Goal: Information Seeking & Learning: Learn about a topic

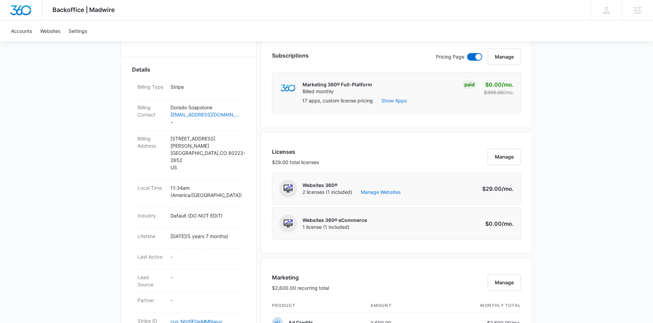
scroll to position [185, 0]
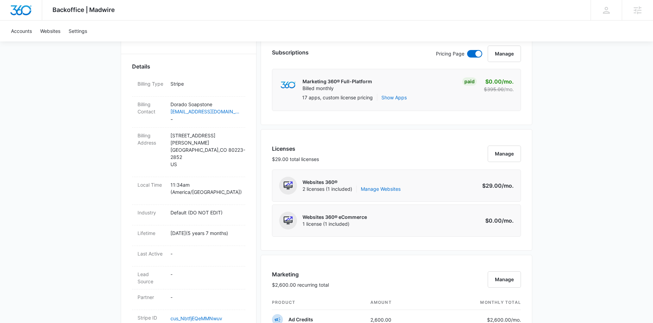
click at [589, 103] on div "Backoffice | Madwire Apps Settings KS Kinsey Smith kinsey.smith@madwire.com My …" at bounding box center [326, 289] width 653 height 948
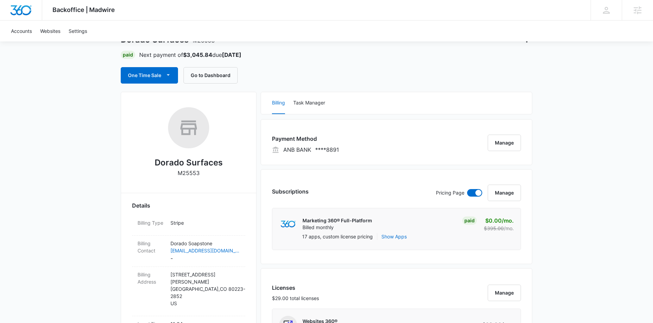
scroll to position [44, 0]
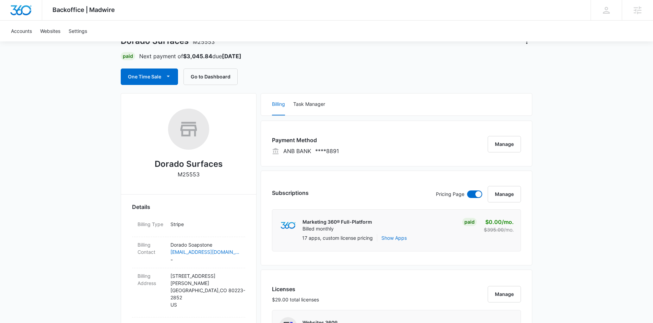
click at [511, 147] on button "Manage" at bounding box center [504, 144] width 33 height 16
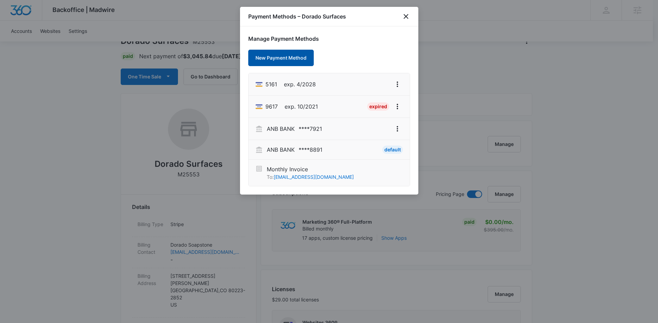
click at [274, 57] on button "New Payment Method" at bounding box center [281, 58] width 66 height 16
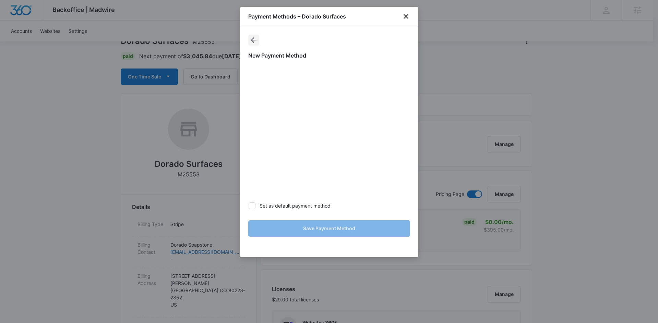
click at [256, 42] on icon "actions.back" at bounding box center [254, 40] width 8 height 8
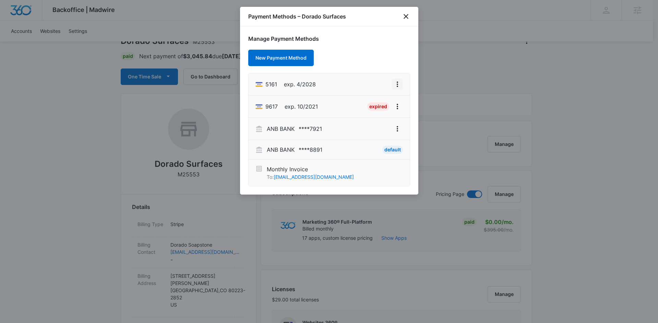
click at [393, 84] on icon "View More" at bounding box center [397, 84] width 8 height 8
click at [372, 111] on div "Set As Default" at bounding box center [370, 113] width 32 height 5
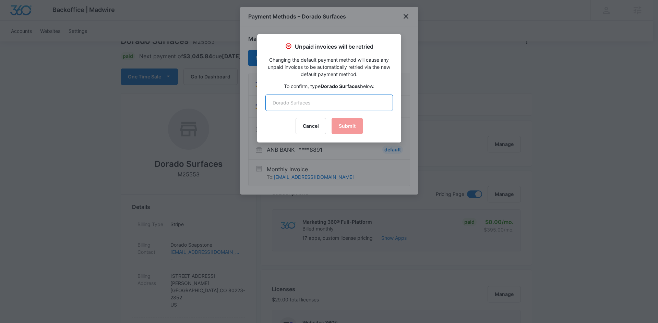
click at [334, 101] on input "text" at bounding box center [329, 103] width 128 height 16
type input "Dorado Surfaces"
click at [350, 130] on button "Submit" at bounding box center [347, 126] width 31 height 16
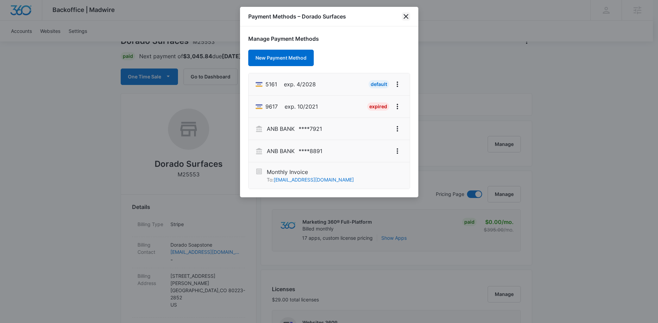
click at [404, 14] on icon "close" at bounding box center [406, 16] width 8 height 8
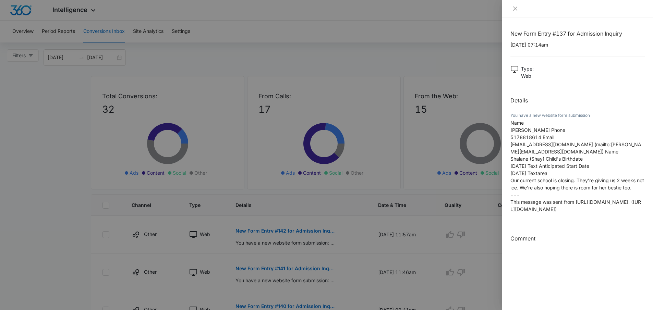
scroll to position [378, 0]
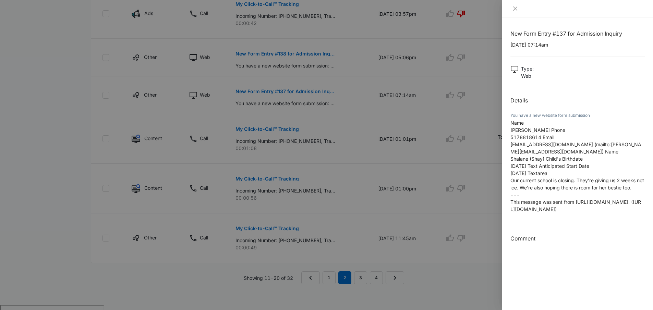
click at [520, 11] on div at bounding box center [578, 8] width 134 height 6
click at [515, 9] on icon "close" at bounding box center [516, 9] width 4 height 4
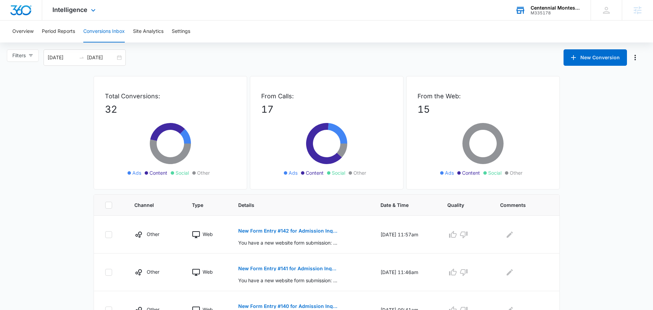
click at [551, 14] on div "M335178" at bounding box center [556, 13] width 50 height 5
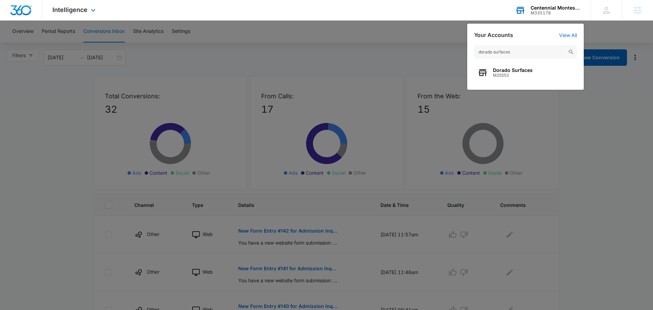
click at [524, 57] on input "dorado surfaces" at bounding box center [525, 52] width 103 height 14
type input "dorado surfaces"
click at [512, 65] on div "Dorado Surfaces M25553" at bounding box center [525, 72] width 103 height 21
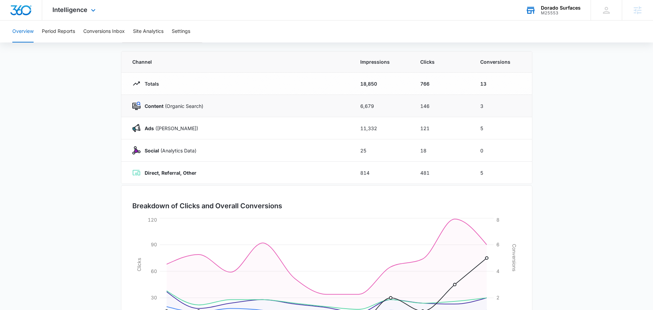
scroll to position [54, 0]
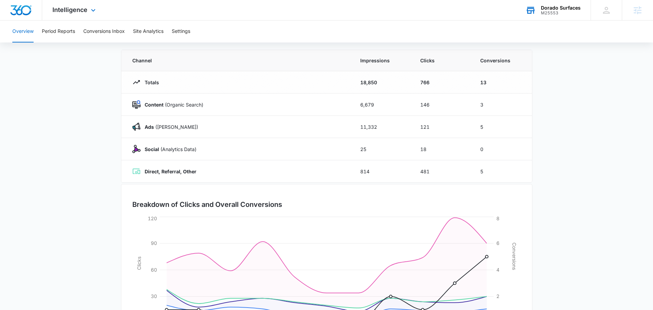
click at [69, 139] on main "Overview 08/26/2025 09/05/2025 Channel Impressions Clicks Conversions Totals 18…" at bounding box center [326, 191] width 653 height 360
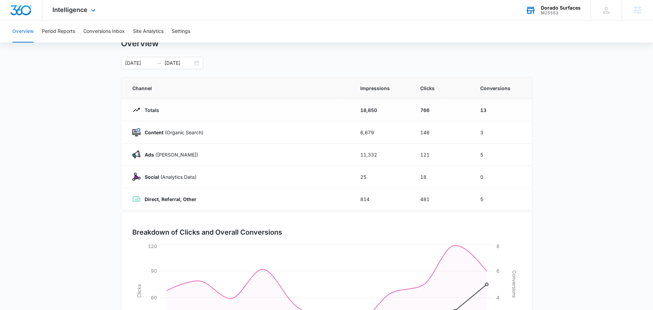
scroll to position [0, 0]
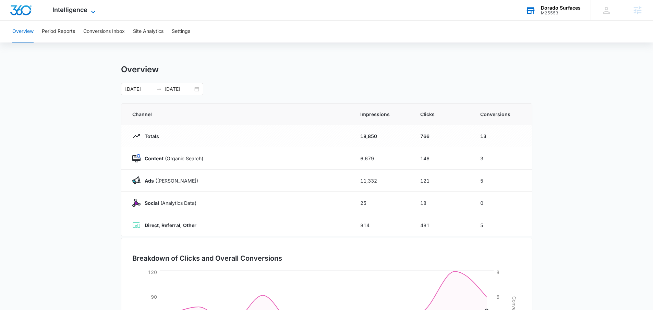
click at [72, 13] on span "Intelligence" at bounding box center [69, 9] width 35 height 7
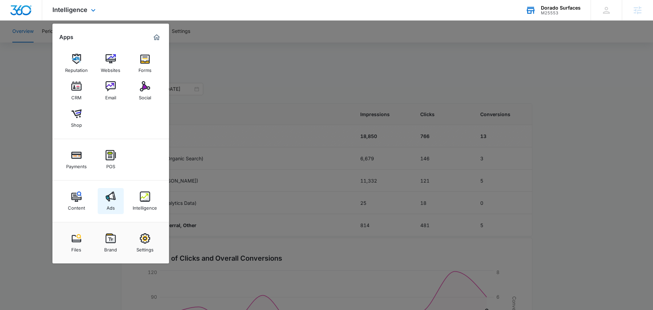
click at [113, 195] on img at bounding box center [111, 197] width 10 height 10
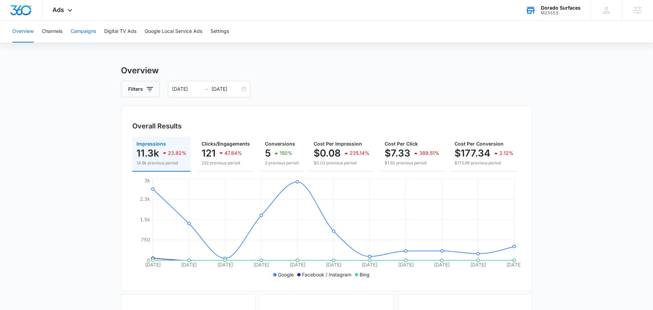
click at [87, 37] on button "Campaigns" at bounding box center [83, 32] width 25 height 22
click at [248, 88] on div "08/26/2025 09/05/2025" at bounding box center [209, 89] width 82 height 16
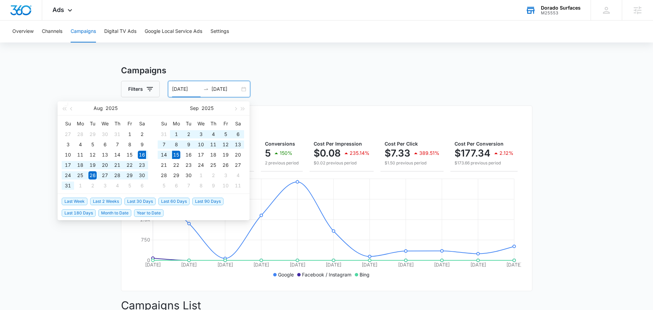
click at [138, 202] on span "Last 30 Days" at bounding box center [140, 202] width 31 height 8
type input "08/16/2025"
type input "09/15/2025"
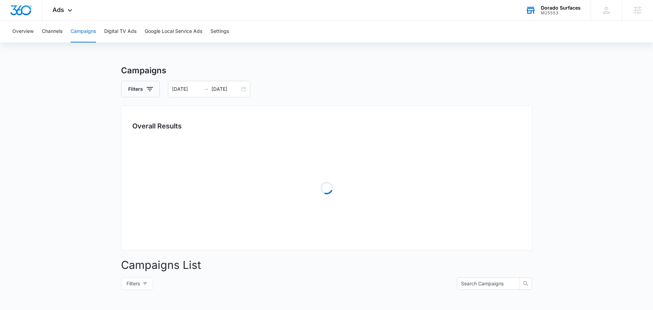
click at [534, 103] on main "Campaigns Filters 08/16/2025 09/15/2025 Overall Results Loading Campaigns List …" at bounding box center [326, 242] width 653 height 357
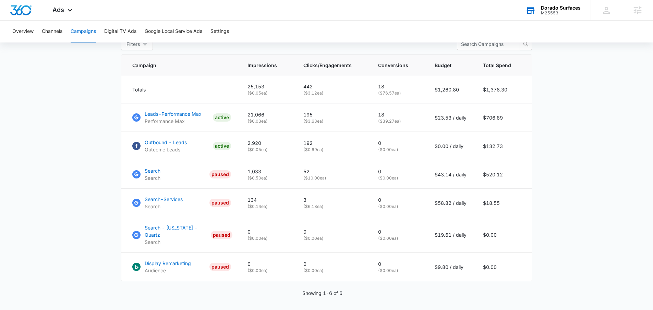
scroll to position [292, 0]
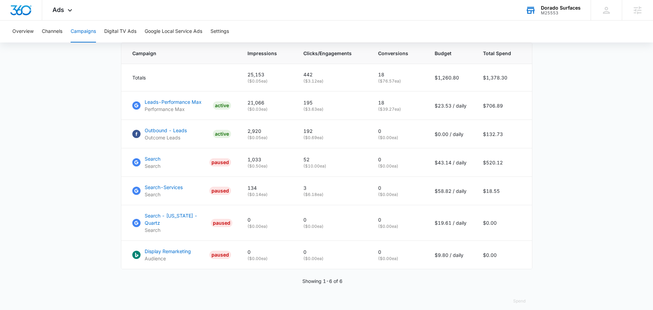
click at [565, 107] on main "Campaigns Filters 08/16/2025 09/15/2025 Overall Results Impressions 25.2k 30.66…" at bounding box center [326, 45] width 653 height 546
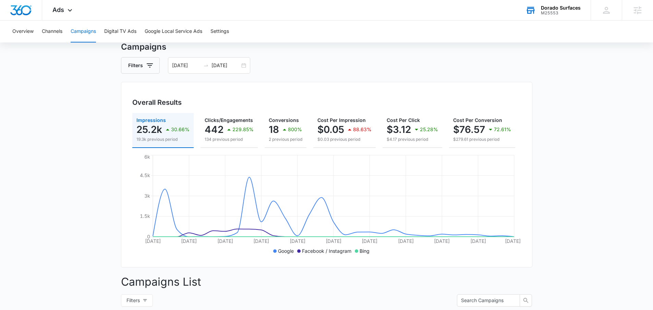
scroll to position [62, 0]
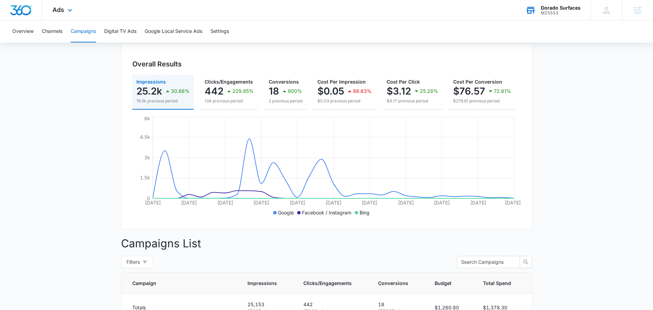
click at [74, 16] on div "Ads Apps Reputation Websites Forms CRM Email Social Shop Payments POS Content A…" at bounding box center [63, 10] width 42 height 20
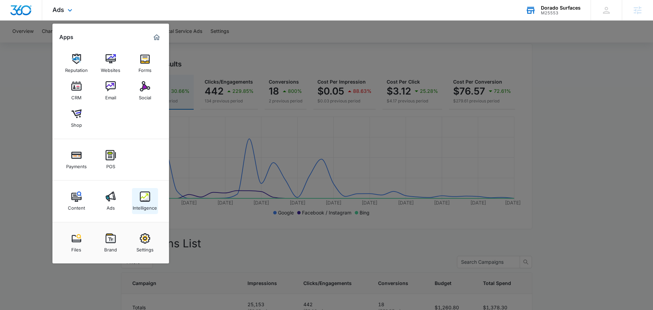
click at [153, 204] on div "Intelligence" at bounding box center [145, 206] width 24 height 9
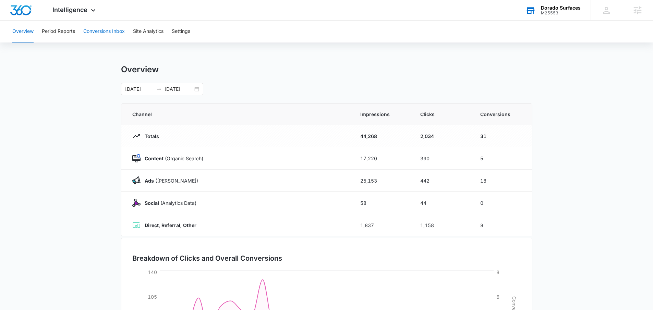
click at [95, 35] on button "Conversions Inbox" at bounding box center [104, 32] width 42 height 22
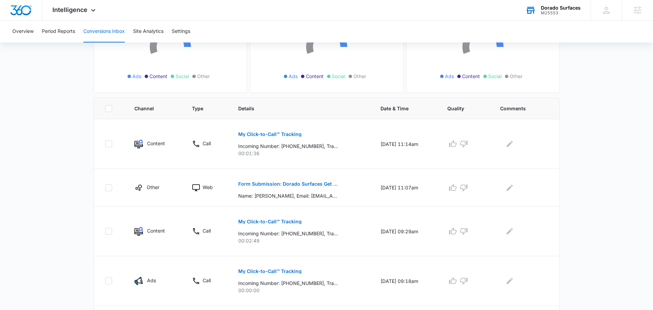
scroll to position [95, 0]
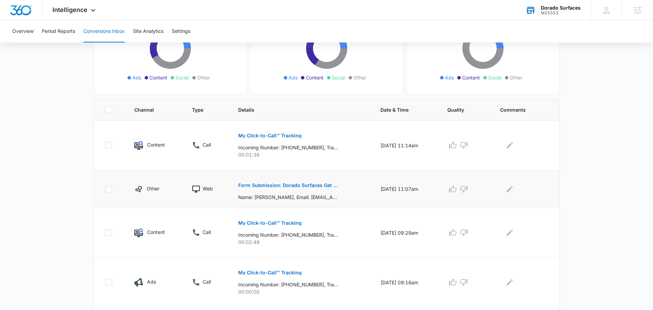
click at [260, 184] on p "Form Submission: Dorado Surfaces Get a Quote Form" at bounding box center [288, 185] width 100 height 5
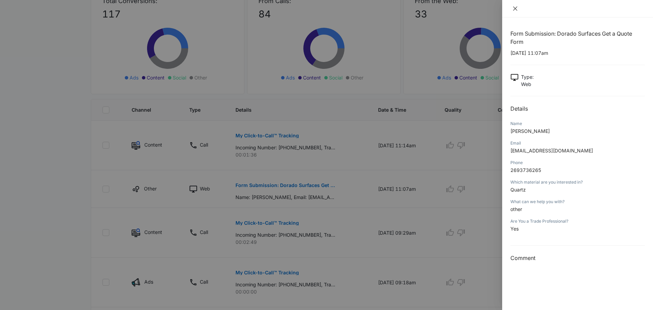
click at [517, 10] on icon "close" at bounding box center [515, 8] width 5 height 5
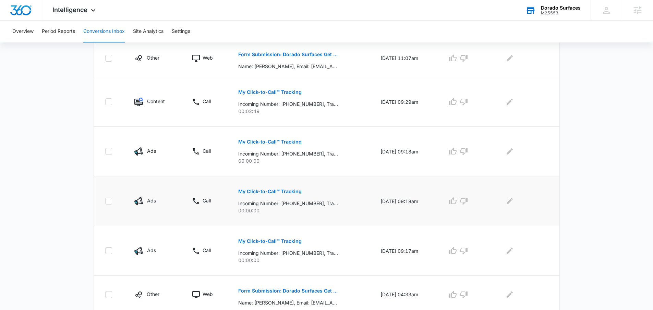
scroll to position [335, 0]
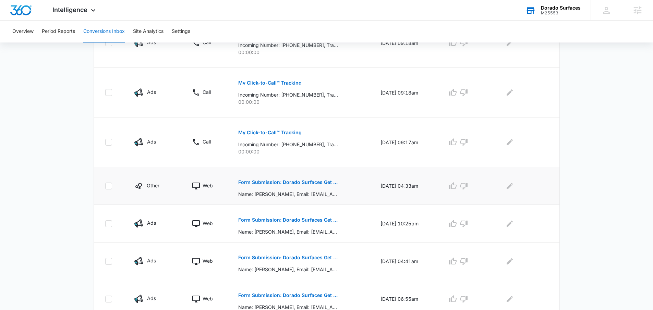
click at [309, 184] on p "Form Submission: Dorado Surfaces Get a Quote Form" at bounding box center [288, 182] width 100 height 5
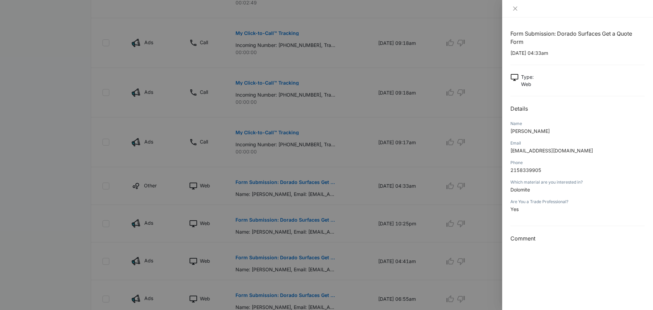
click at [568, 174] on p "2158339905" at bounding box center [578, 170] width 134 height 7
drag, startPoint x: 559, startPoint y: 151, endPoint x: 535, endPoint y: 145, distance: 25.5
click at [535, 145] on div "Email andent@gmail.com" at bounding box center [578, 150] width 134 height 20
click at [517, 9] on icon "close" at bounding box center [515, 8] width 5 height 5
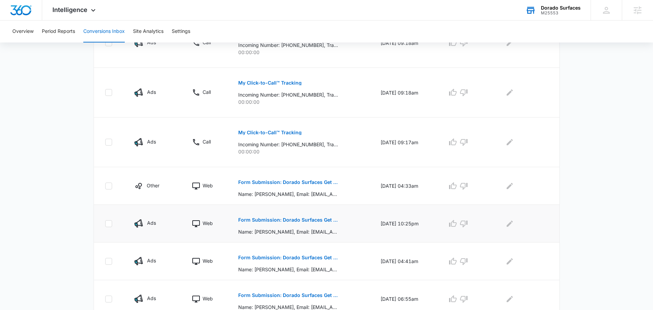
click at [274, 221] on p "Form Submission: Dorado Surfaces Get a Quote Form" at bounding box center [288, 220] width 100 height 5
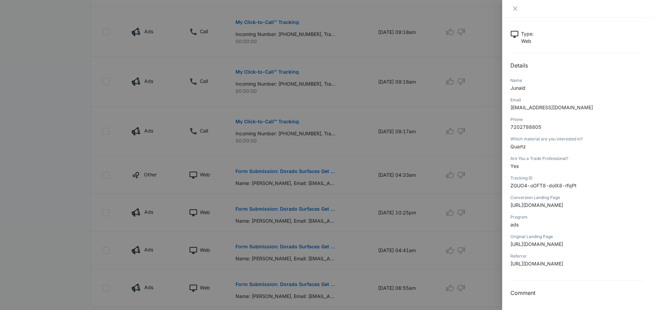
scroll to position [108, 0]
click at [517, 8] on icon "close" at bounding box center [515, 8] width 5 height 5
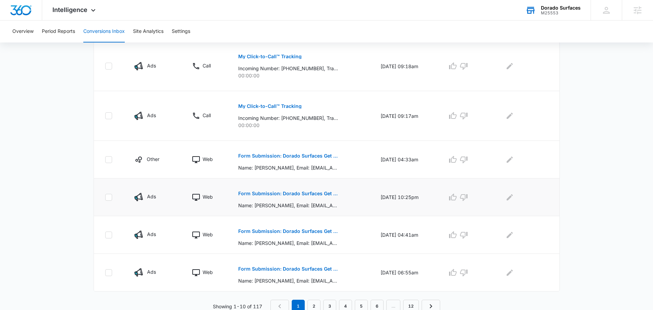
scroll to position [364, 0]
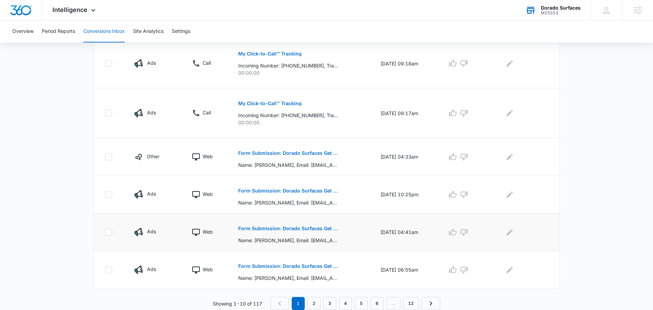
click at [247, 229] on p "Form Submission: Dorado Surfaces Get a Quote Form" at bounding box center [288, 228] width 100 height 5
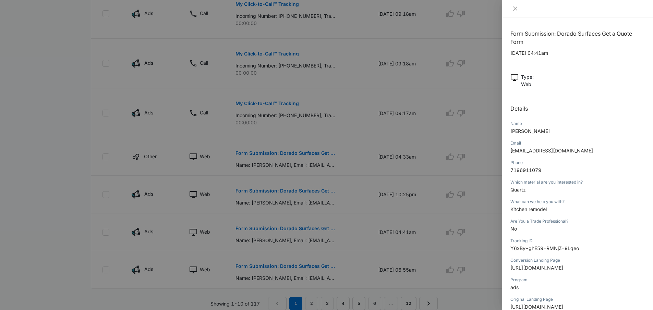
scroll to position [4, 0]
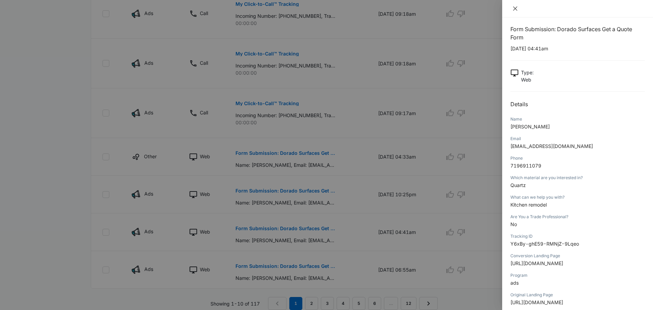
click at [515, 6] on icon "close" at bounding box center [515, 8] width 5 height 5
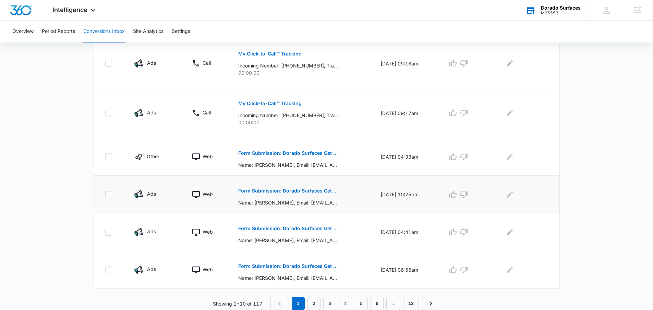
click at [288, 187] on button "Form Submission: Dorado Surfaces Get a Quote Form" at bounding box center [288, 191] width 100 height 16
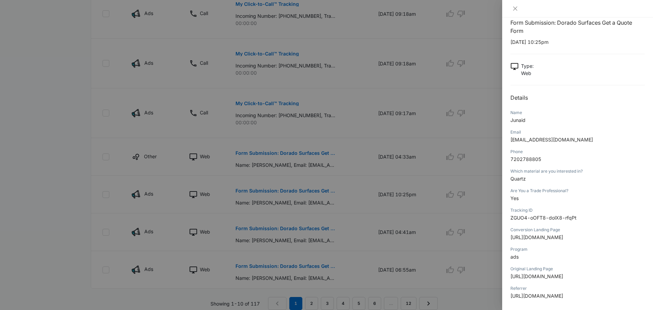
scroll to position [12, 0]
drag, startPoint x: 578, startPoint y: 138, endPoint x: 504, endPoint y: 138, distance: 73.4
click at [504, 138] on div "Form Submission: Dorado Surfaces Get a Quote Form 09/14/2025 at 10:25pm Type : …" at bounding box center [578, 163] width 151 height 293
click at [538, 141] on span "junaidujiullah79@gmail.com" at bounding box center [552, 138] width 83 height 6
click at [563, 151] on div "Phone" at bounding box center [578, 150] width 134 height 6
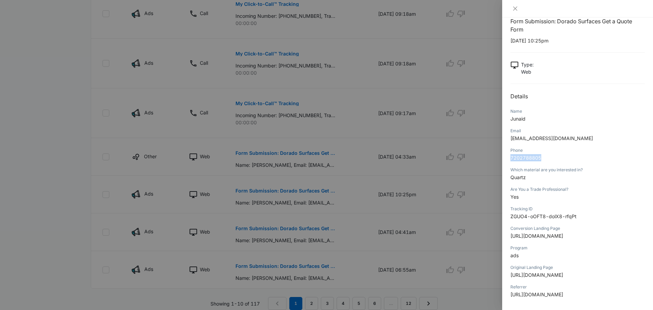
drag, startPoint x: 548, startPoint y: 160, endPoint x: 510, endPoint y: 159, distance: 37.7
click at [511, 159] on p "7202788805" at bounding box center [578, 157] width 134 height 7
click at [568, 158] on p "7202788805" at bounding box center [578, 157] width 134 height 7
drag, startPoint x: 531, startPoint y: 117, endPoint x: 509, endPoint y: 119, distance: 22.0
click at [509, 119] on div "Form Submission: Dorado Surfaces Get a Quote Form 09/14/2025 at 10:25pm Type : …" at bounding box center [578, 163] width 151 height 293
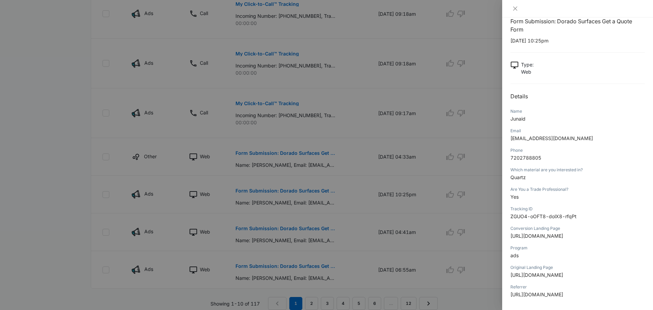
click at [523, 138] on span "junaidujiullah79@gmail.com" at bounding box center [552, 138] width 83 height 6
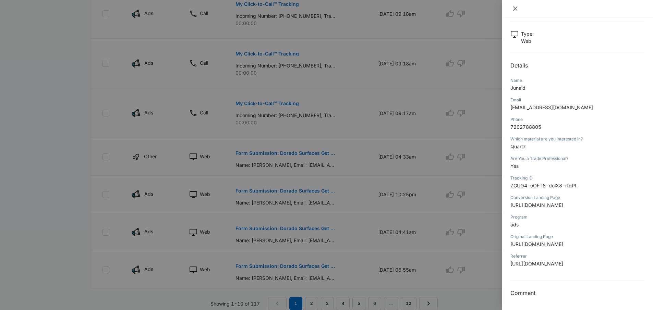
click at [519, 8] on button "Close" at bounding box center [516, 8] width 10 height 6
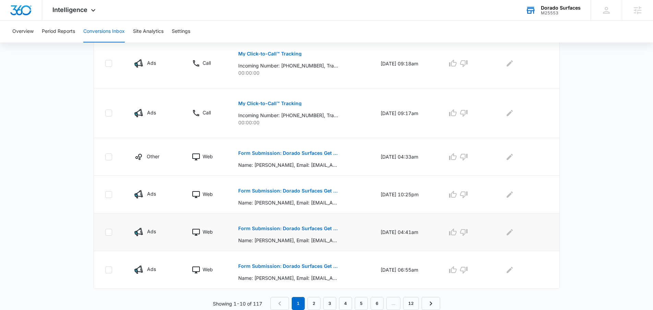
click at [297, 226] on p "Form Submission: Dorado Surfaces Get a Quote Form" at bounding box center [288, 228] width 100 height 5
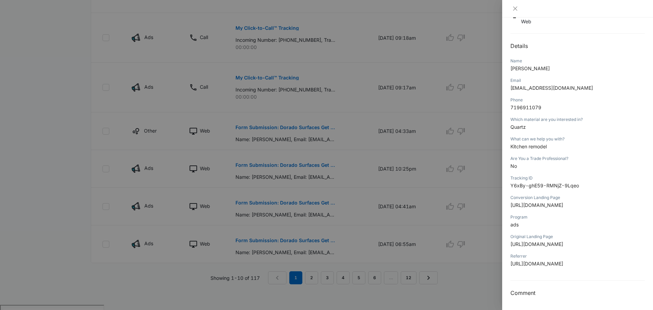
scroll to position [128, 0]
click at [557, 241] on p "https://www.doradosurfaces.com/colorados-premier-selection-of-stone-slabs?gad_s…" at bounding box center [578, 244] width 134 height 7
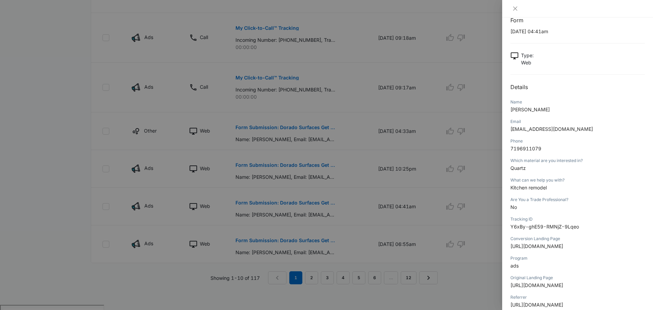
scroll to position [0, 0]
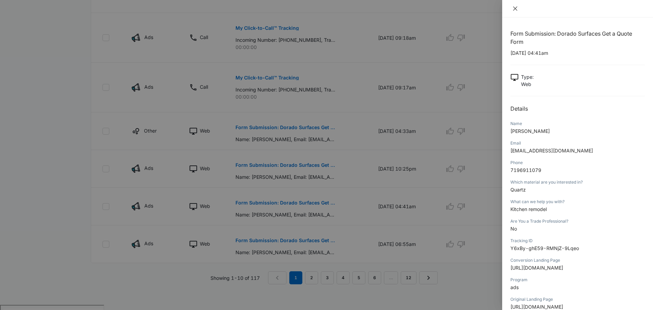
click at [511, 8] on button "Close" at bounding box center [516, 8] width 10 height 6
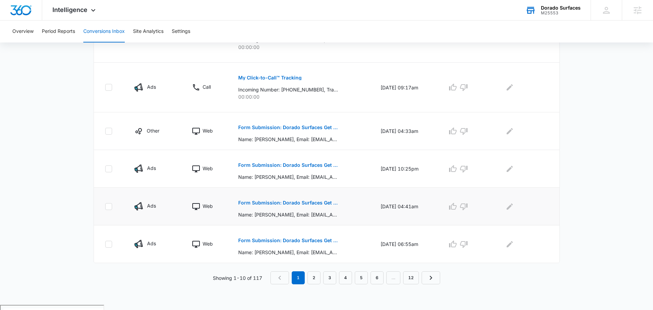
scroll to position [364, 0]
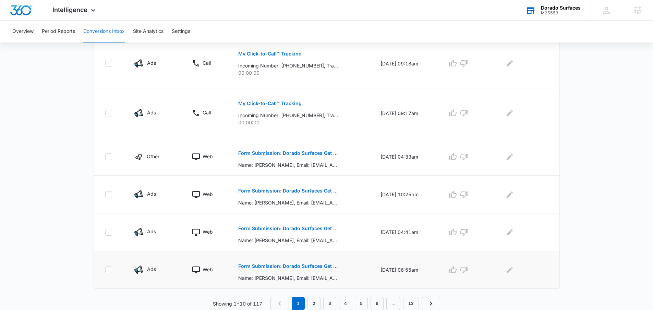
click at [254, 263] on button "Form Submission: Dorado Surfaces Get a Quote Form" at bounding box center [288, 266] width 100 height 16
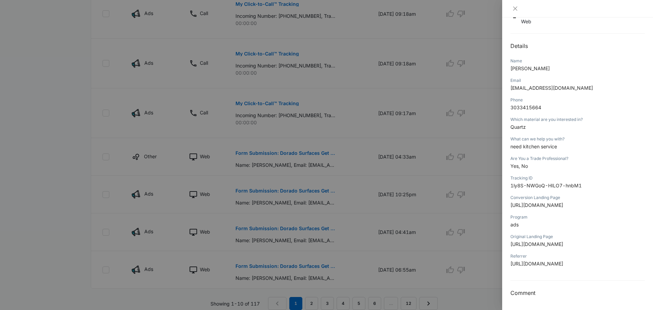
scroll to position [0, 0]
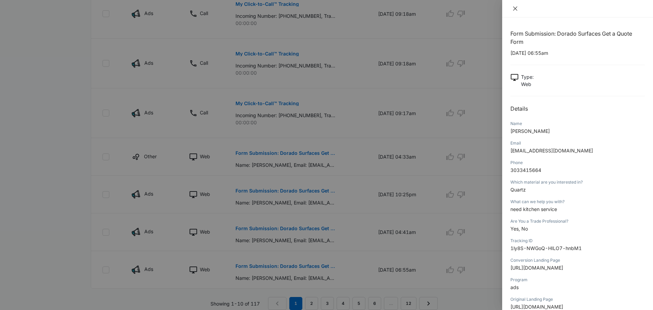
click at [516, 7] on icon "close" at bounding box center [515, 8] width 5 height 5
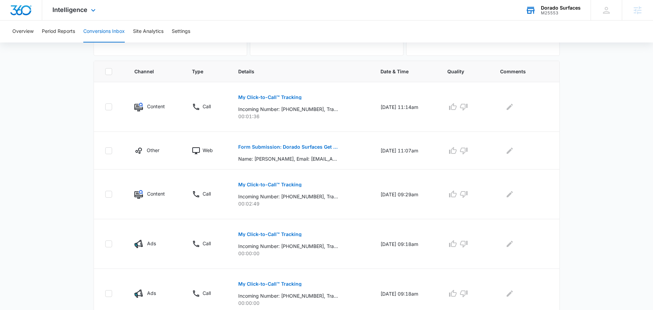
click at [79, 17] on div "Intelligence Apps Reputation Websites Forms CRM Email Social Shop Payments POS …" at bounding box center [75, 10] width 66 height 20
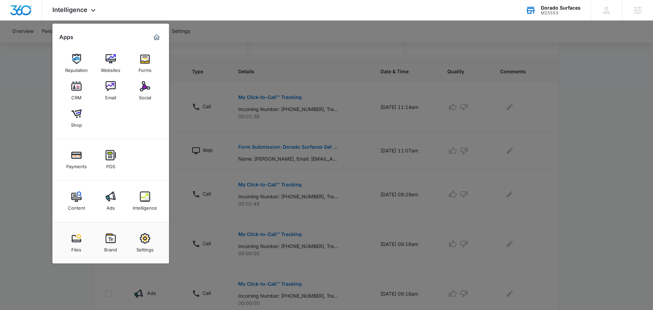
click at [21, 130] on div at bounding box center [326, 155] width 653 height 310
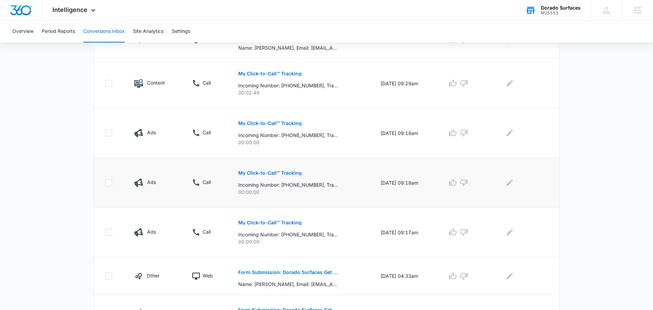
scroll to position [246, 0]
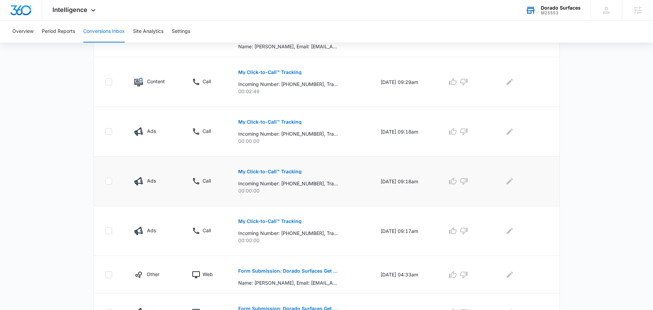
click at [99, 180] on td at bounding box center [110, 182] width 32 height 50
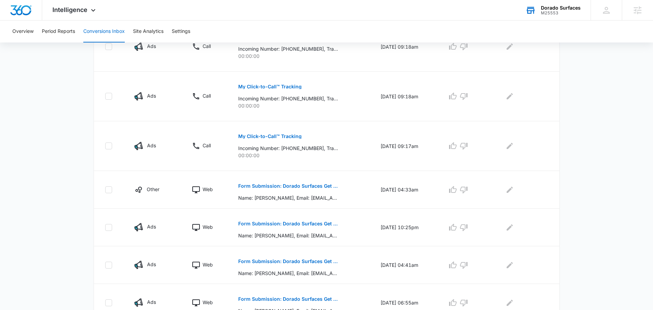
scroll to position [364, 0]
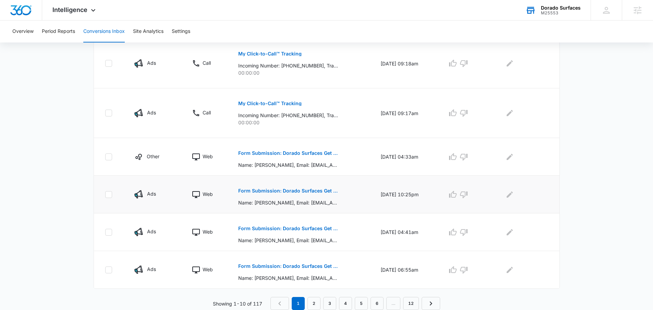
click at [556, 213] on td at bounding box center [525, 195] width 67 height 38
click at [311, 303] on link "2" at bounding box center [314, 303] width 13 height 13
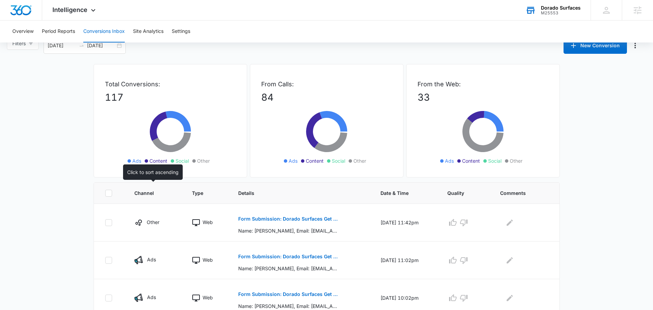
scroll to position [22, 0]
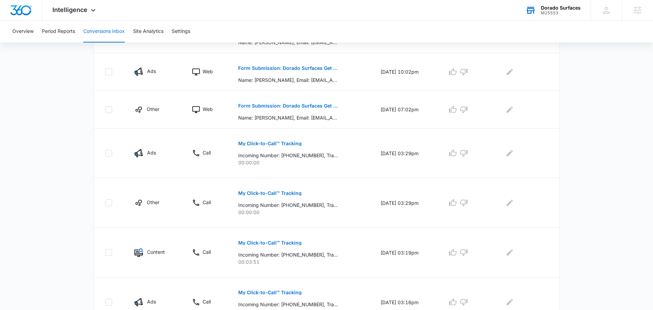
scroll to position [376, 0]
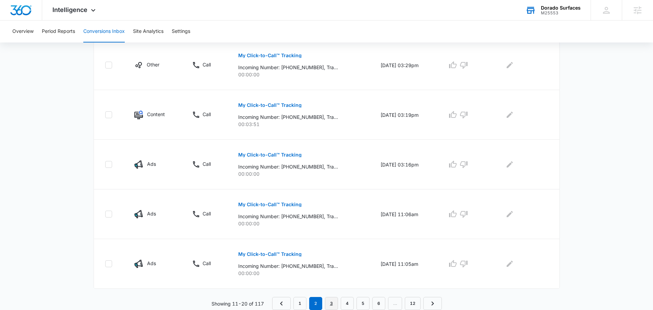
click at [333, 302] on link "3" at bounding box center [331, 303] width 13 height 13
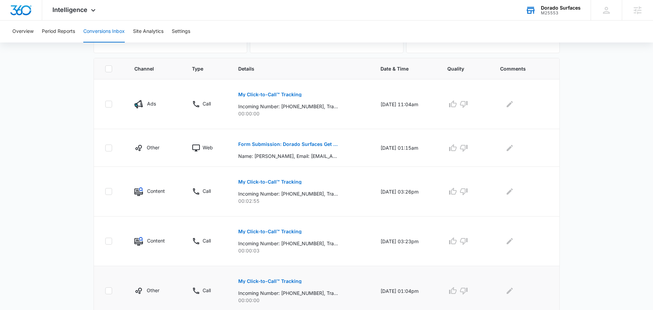
scroll to position [0, 0]
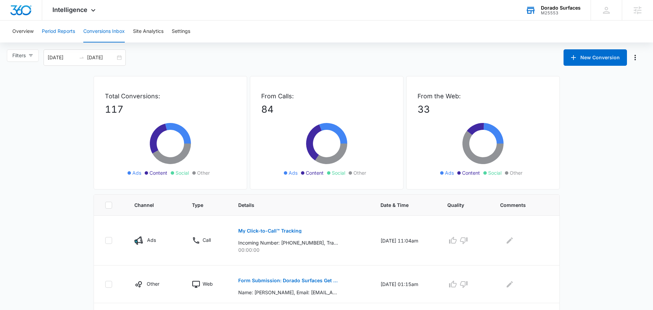
click at [63, 32] on button "Period Reports" at bounding box center [58, 32] width 33 height 22
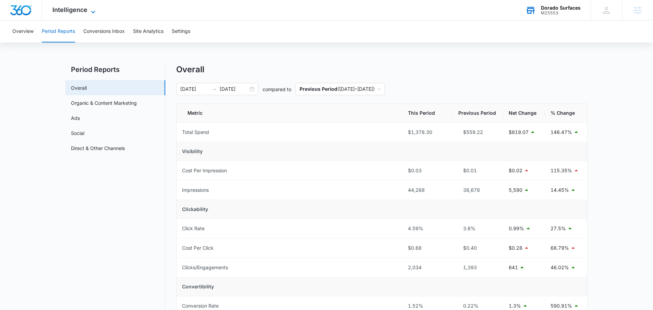
click at [91, 7] on div "Intelligence Apps Reputation Websites Forms CRM Email Social Shop Payments POS …" at bounding box center [75, 10] width 66 height 20
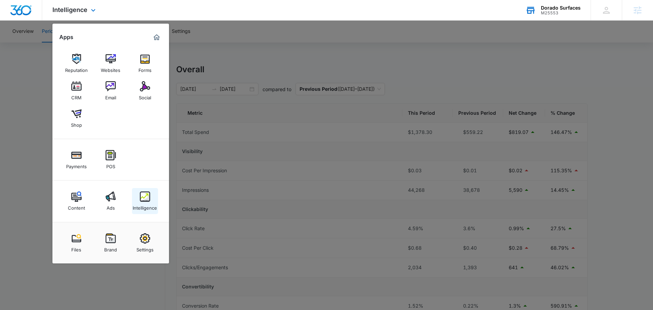
click at [152, 197] on link "Intelligence" at bounding box center [145, 201] width 26 height 26
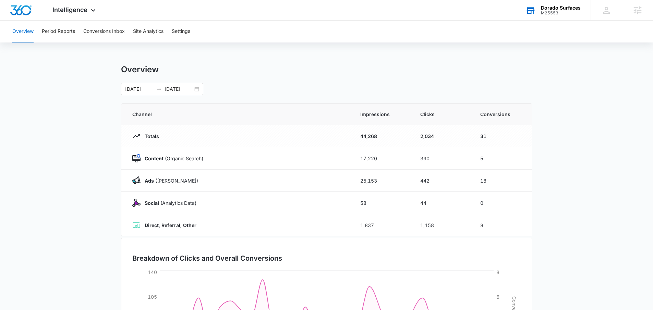
click at [615, 175] on main "Overview 08/16/2025 09/15/2025 Channel Impressions Clicks Conversions Totals 44…" at bounding box center [326, 244] width 653 height 360
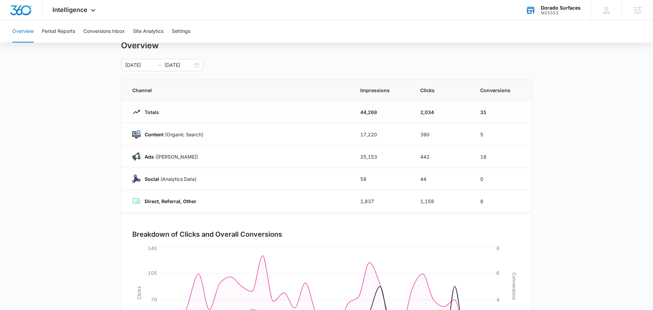
scroll to position [25, 0]
click at [68, 147] on main "Overview 08/16/2025 09/15/2025 Channel Impressions Clicks Conversions Totals 44…" at bounding box center [326, 219] width 653 height 360
click at [581, 143] on main "Overview 08/16/2025 09/15/2025 Channel Impressions Clicks Conversions Totals 44…" at bounding box center [326, 219] width 653 height 360
click at [199, 64] on div "08/16/2025 09/15/2025" at bounding box center [162, 64] width 82 height 12
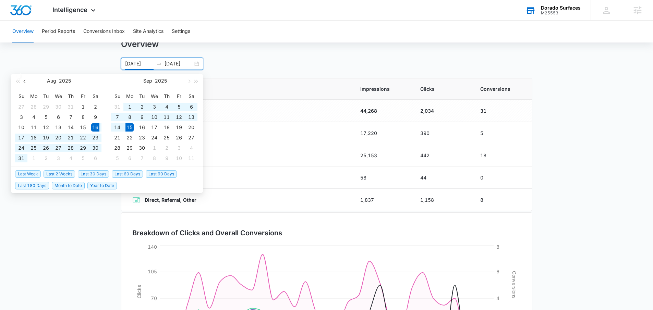
click at [24, 82] on span "button" at bounding box center [25, 81] width 3 height 3
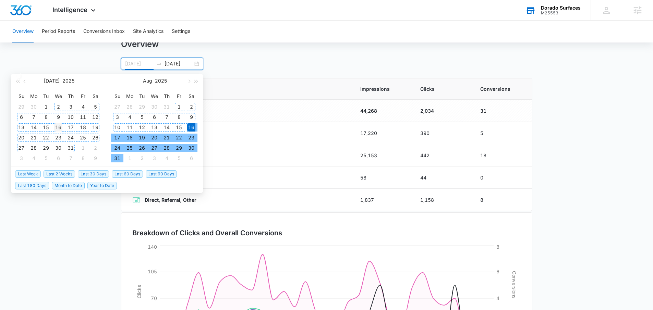
type input "07/16/2025"
click at [57, 128] on div "16" at bounding box center [58, 127] width 8 height 8
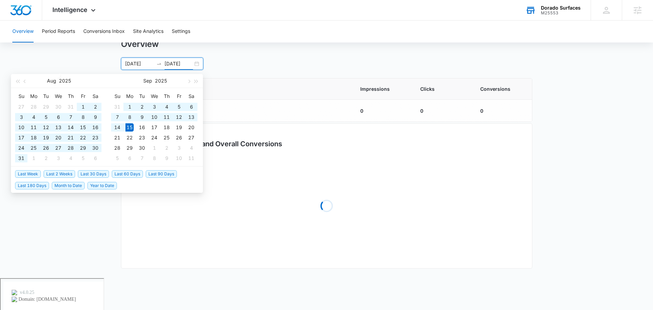
scroll to position [0, 0]
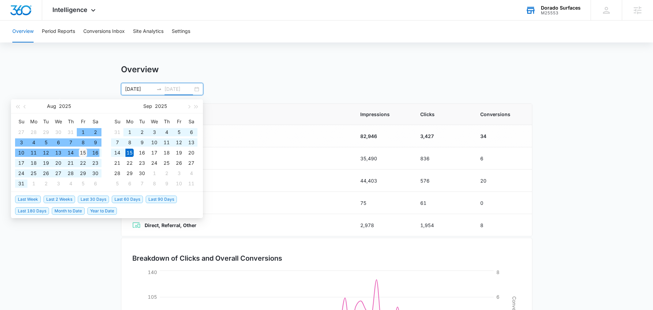
type input "[DATE]"
click at [86, 154] on div "15" at bounding box center [83, 153] width 8 height 8
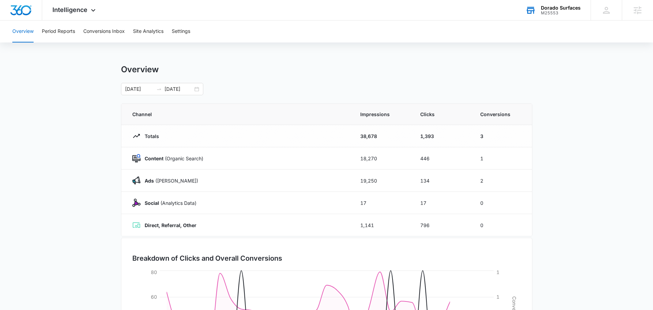
click at [564, 150] on main "Overview 07/16/2025 08/15/2025 Aug 2025 Su Mo Tu We Th Fr Sa 27 28 29 30 31 1 2…" at bounding box center [326, 244] width 653 height 360
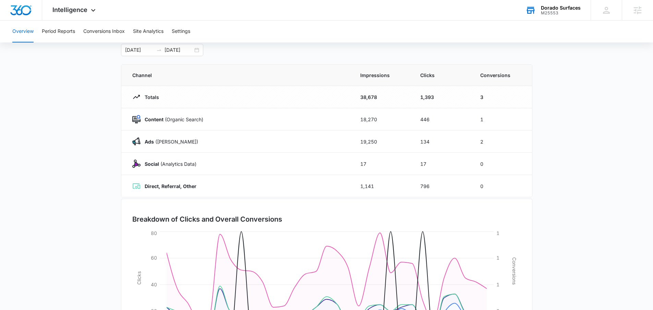
scroll to position [35, 0]
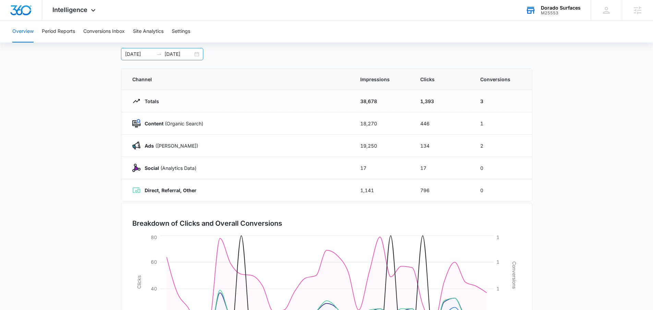
click at [196, 54] on div "07/16/2025 08/15/2025" at bounding box center [162, 54] width 82 height 12
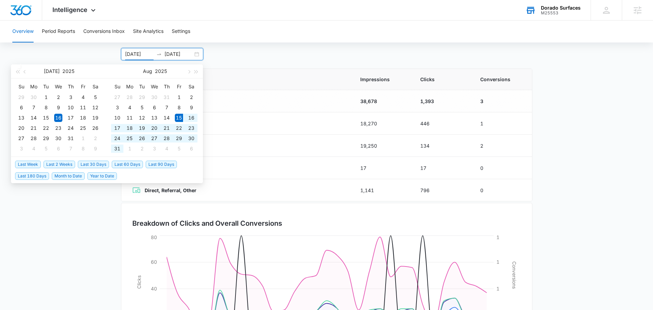
click at [98, 164] on span "Last 30 Days" at bounding box center [93, 165] width 31 height 8
type input "08/23/2025"
type input "[DATE]"
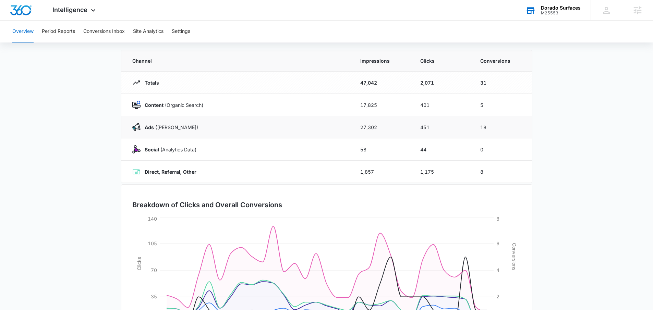
scroll to position [54, 0]
click at [550, 135] on main "Overview 08/15/2025 09/14/2025 Aug 2025 Su Mo Tu We Th Fr Sa 27 28 29 30 31 1 2…" at bounding box center [326, 190] width 653 height 360
click at [82, 82] on main "Overview 08/15/2025 09/14/2025 Aug 2025 Su Mo Tu We Th Fr Sa 27 28 29 30 31 1 2…" at bounding box center [326, 190] width 653 height 360
click at [77, 76] on main "Overview 08/15/2025 09/14/2025 Aug 2025 Su Mo Tu We Th Fr Sa 27 28 29 30 31 1 2…" at bounding box center [326, 190] width 653 height 360
click at [560, 134] on main "Overview 08/15/2025 09/14/2025 Aug 2025 Su Mo Tu We Th Fr Sa 27 28 29 30 31 1 2…" at bounding box center [326, 190] width 653 height 360
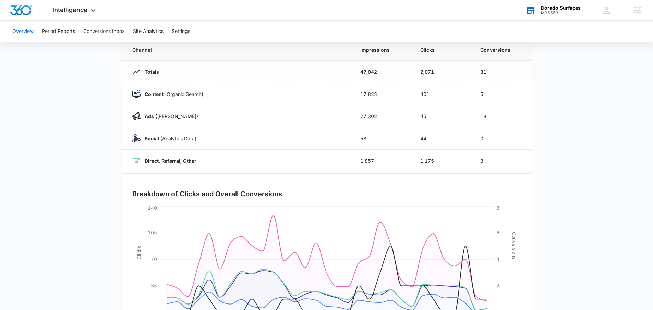
scroll to position [66, 0]
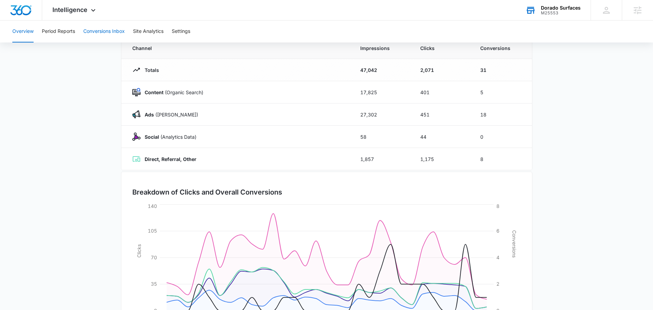
click at [104, 32] on button "Conversions Inbox" at bounding box center [104, 32] width 42 height 22
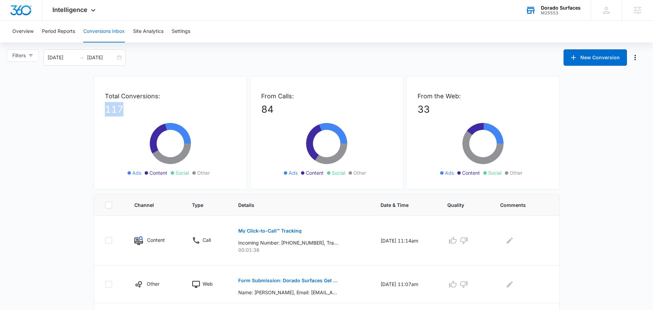
drag, startPoint x: 128, startPoint y: 113, endPoint x: 97, endPoint y: 112, distance: 31.2
click at [97, 112] on div "Total Conversions: 117 Ads Content Social Other" at bounding box center [171, 133] width 154 height 114
click at [115, 127] on div "Total Conversions: 117 Ads Content Social Other" at bounding box center [171, 133] width 154 height 114
click at [53, 32] on button "Period Reports" at bounding box center [58, 32] width 33 height 22
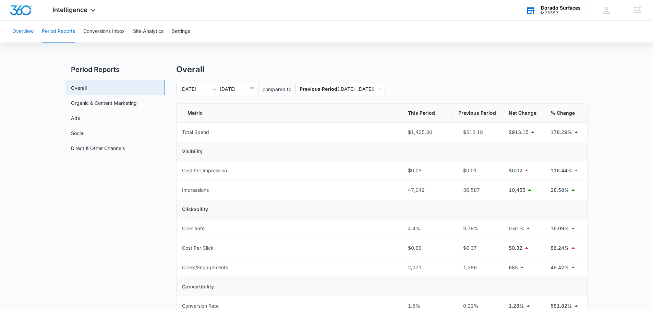
click at [30, 34] on button "Overview" at bounding box center [22, 32] width 21 height 22
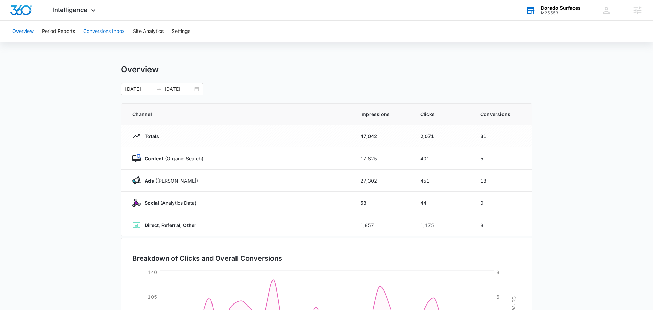
click at [99, 36] on button "Conversions Inbox" at bounding box center [104, 32] width 42 height 22
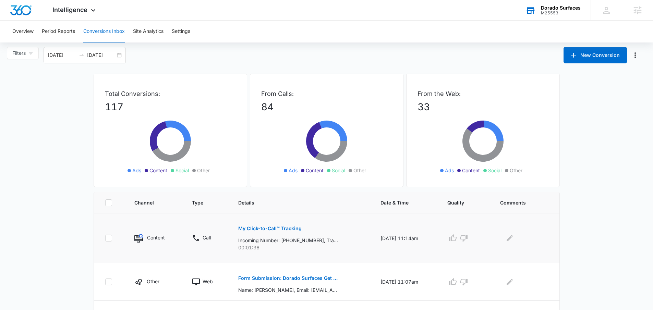
scroll to position [3, 0]
click at [92, 10] on icon at bounding box center [93, 12] width 8 height 8
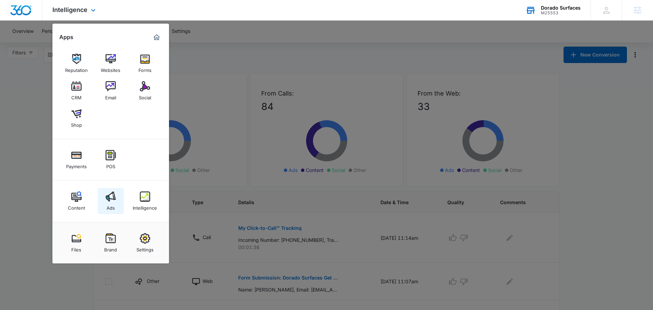
click at [107, 207] on div "Ads" at bounding box center [111, 206] width 8 height 9
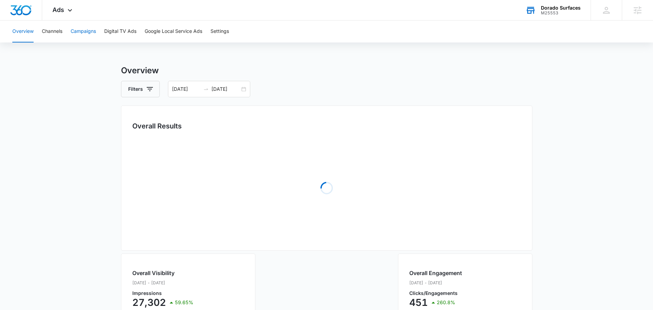
click at [84, 32] on button "Campaigns" at bounding box center [83, 32] width 25 height 22
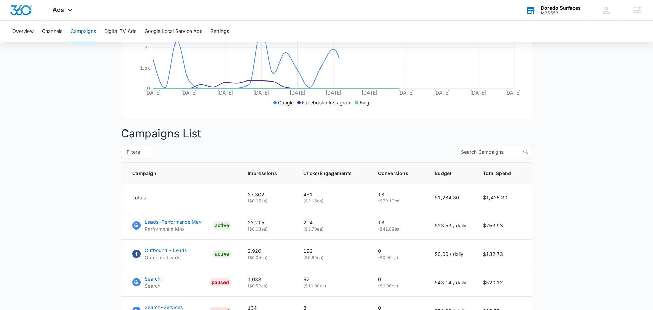
scroll to position [305, 0]
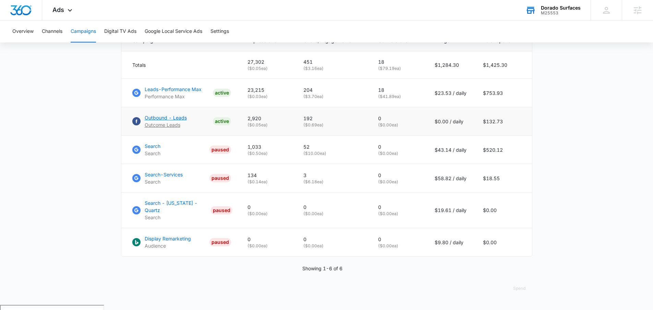
click at [165, 121] on p "Outbound - Leads" at bounding box center [166, 117] width 42 height 7
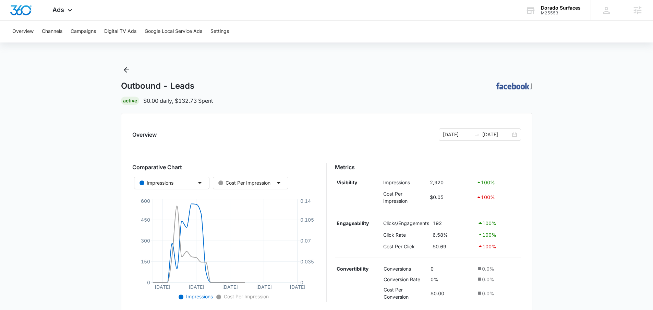
scroll to position [165, 0]
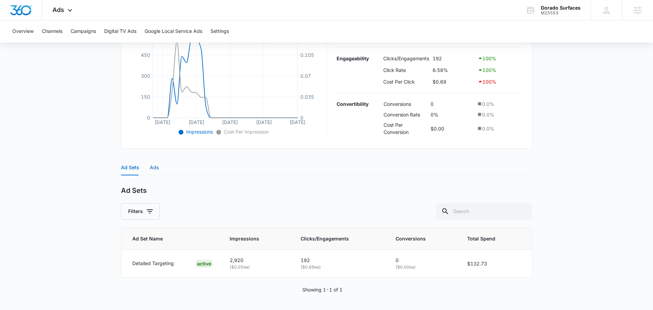
click at [155, 168] on div "Ads" at bounding box center [154, 168] width 9 height 8
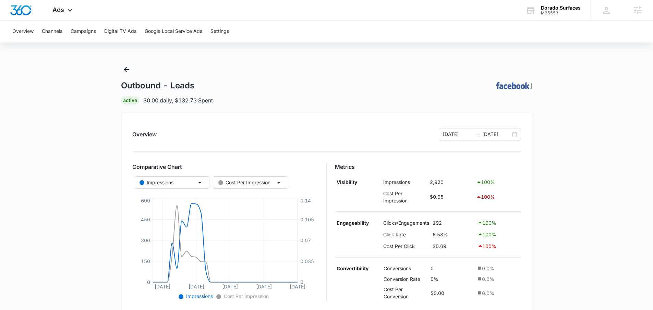
scroll to position [0, 0]
click at [123, 74] on button "Back" at bounding box center [126, 69] width 11 height 11
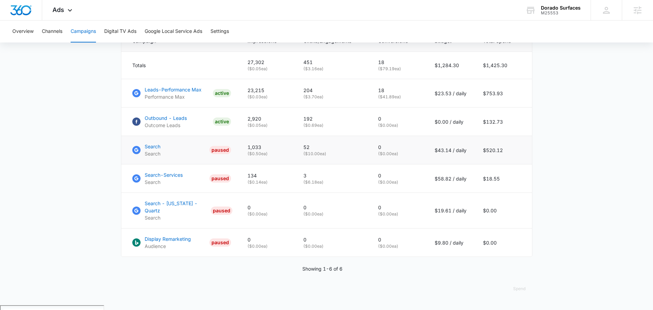
scroll to position [305, 0]
click at [560, 169] on main "Campaigns Filters 08/15/2025 09/14/2025 Overall Results Impressions 27.3k 59.65…" at bounding box center [326, 33] width 653 height 546
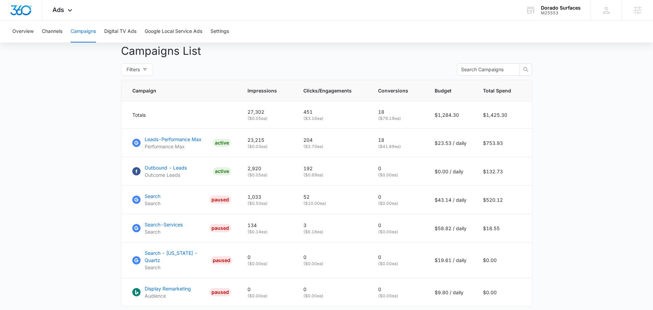
scroll to position [268, 0]
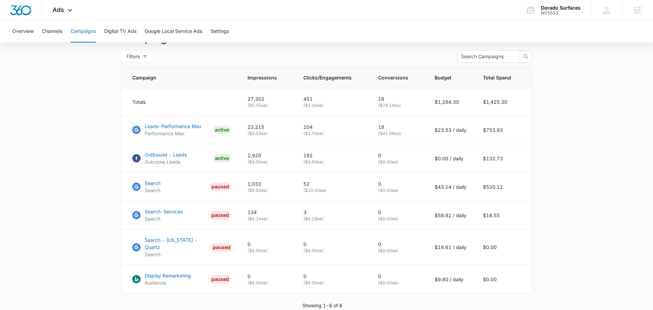
click at [559, 181] on main "Campaigns Filters 08/15/2025 09/14/2025 Overall Results Impressions 27.3k 59.65…" at bounding box center [326, 70] width 653 height 546
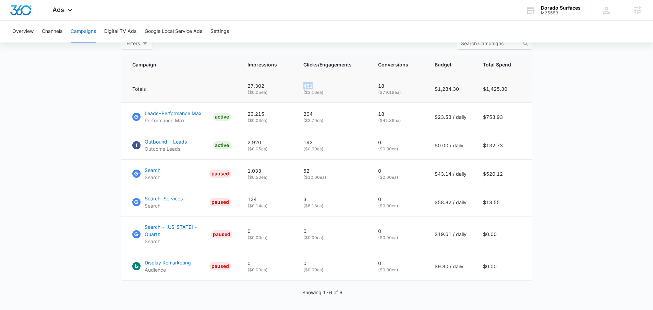
drag, startPoint x: 303, startPoint y: 93, endPoint x: 321, endPoint y: 94, distance: 17.5
click at [321, 94] on td "451 ( $3.16 ea)" at bounding box center [332, 88] width 75 height 27
click at [323, 90] on p "451" at bounding box center [333, 85] width 58 height 7
drag, startPoint x: 321, startPoint y: 120, endPoint x: 295, endPoint y: 119, distance: 25.7
click at [295, 119] on tr "Leads-Performance Max Performance Max ACTIVE 23,215 ( $0.03 ea) 204 ( $3.70 ea)…" at bounding box center [326, 117] width 411 height 28
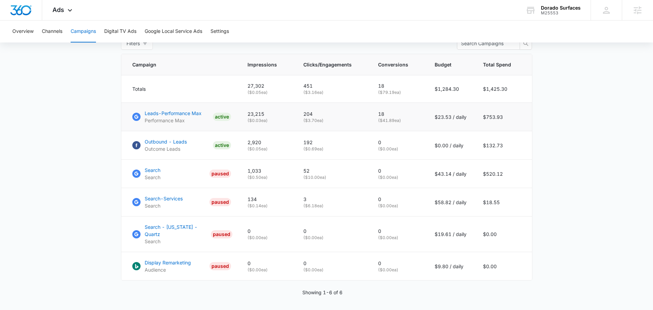
click at [333, 118] on p "204" at bounding box center [333, 113] width 58 height 7
drag, startPoint x: 316, startPoint y: 121, endPoint x: 303, endPoint y: 120, distance: 12.4
click at [303, 120] on td "204 ( $3.70 ea)" at bounding box center [332, 117] width 75 height 28
click at [321, 118] on p "204" at bounding box center [333, 113] width 58 height 7
drag, startPoint x: 312, startPoint y: 178, endPoint x: 300, endPoint y: 178, distance: 11.7
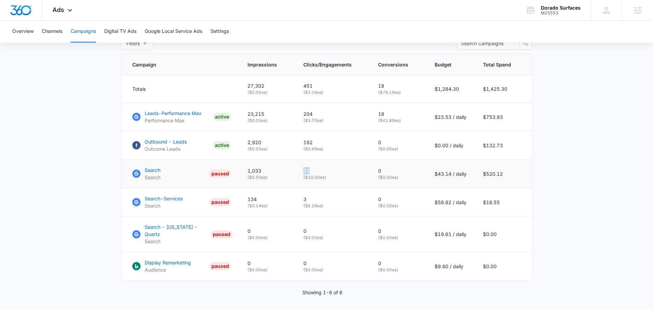
click at [300, 178] on td "52 ( $10.00 ea)" at bounding box center [332, 174] width 75 height 28
click at [318, 175] on p "52" at bounding box center [333, 170] width 58 height 7
click at [147, 174] on p "Search" at bounding box center [153, 170] width 16 height 7
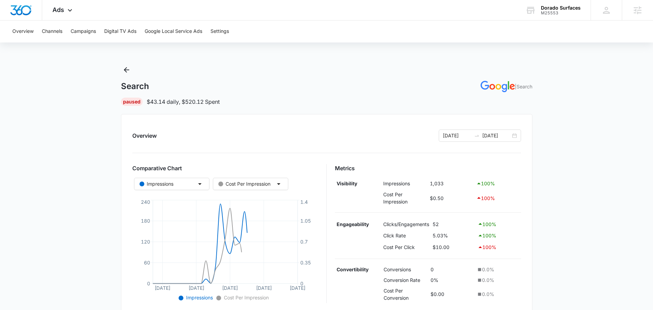
scroll to position [166, 0]
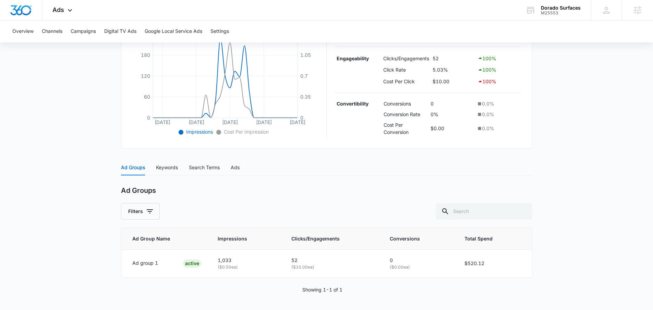
click at [186, 165] on div "Ad Groups Keywords Search Terms Ads" at bounding box center [180, 168] width 119 height 16
click at [193, 167] on div "Search Terms" at bounding box center [204, 168] width 31 height 8
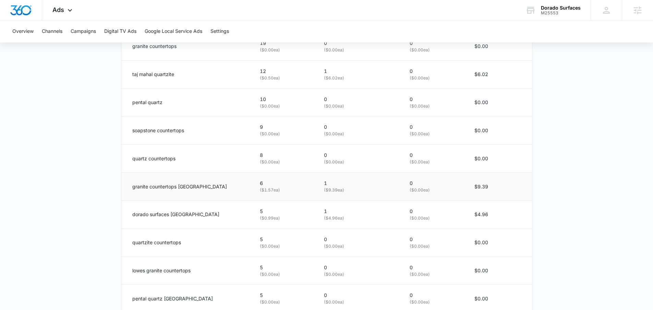
scroll to position [302, 0]
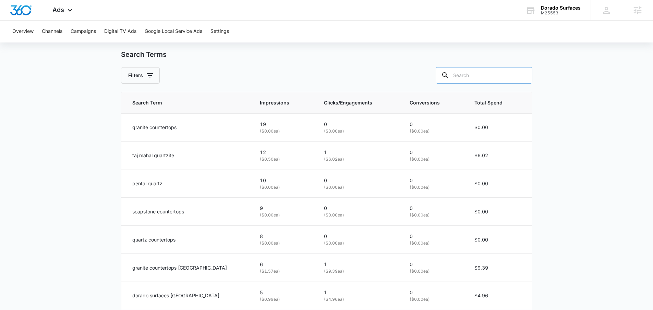
click at [491, 74] on input "text" at bounding box center [484, 75] width 97 height 16
click at [555, 112] on main "Search | Search Paused $43.14 daily , $520.12 Spent Overview [DATE] [DATE] Comp…" at bounding box center [326, 97] width 653 height 670
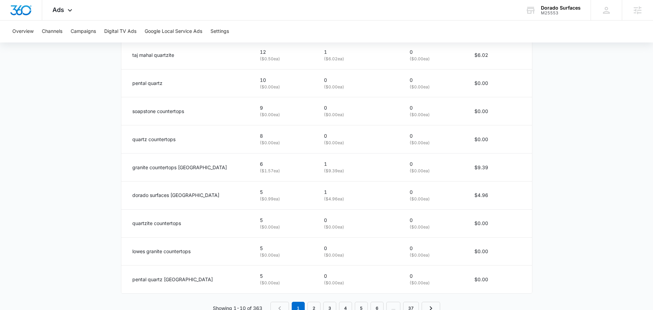
scroll to position [424, 0]
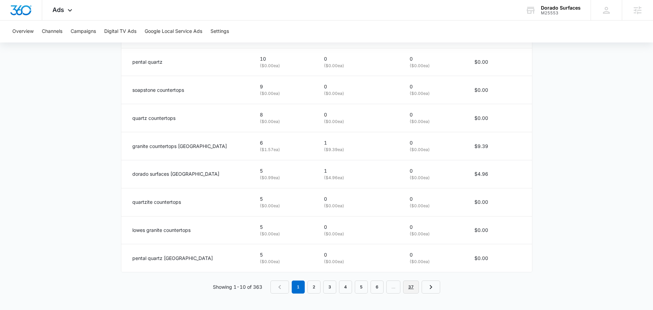
click at [409, 290] on link "37" at bounding box center [411, 287] width 16 height 13
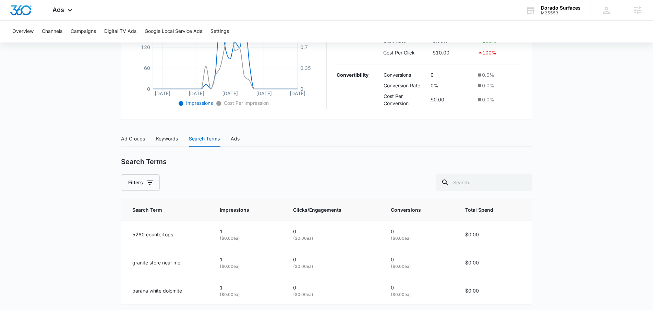
scroll to position [227, 0]
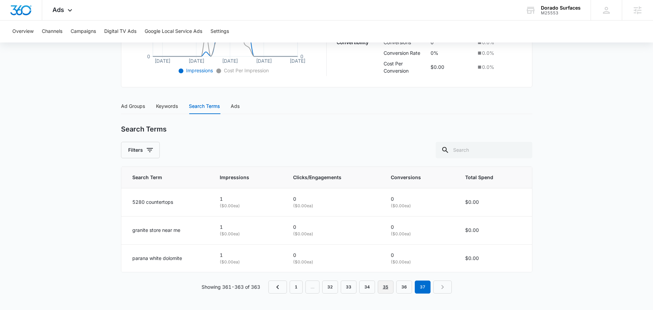
click at [385, 288] on link "35" at bounding box center [386, 287] width 16 height 13
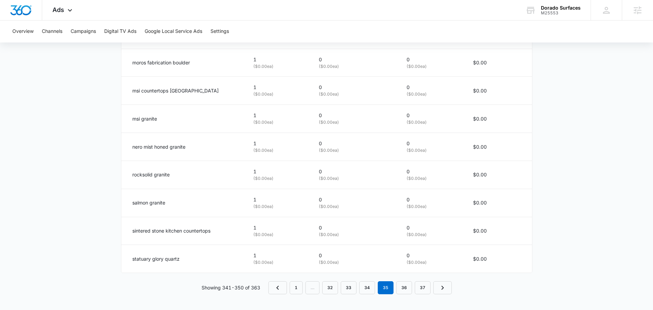
scroll to position [424, 0]
click at [300, 287] on link "1" at bounding box center [296, 287] width 13 height 13
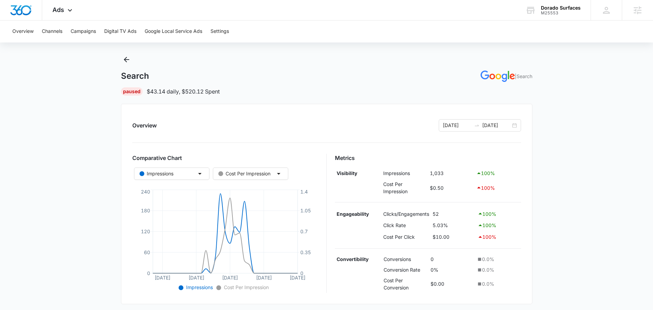
scroll to position [0, 0]
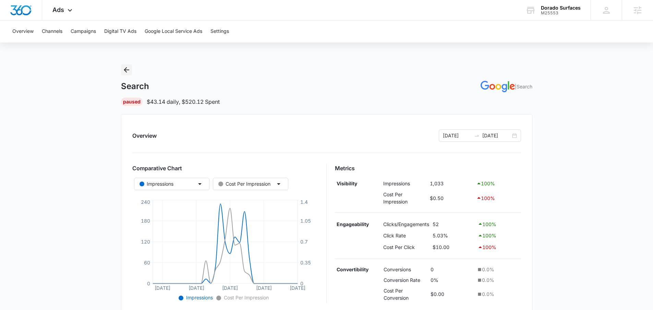
click at [126, 69] on icon "Back" at bounding box center [126, 70] width 8 height 8
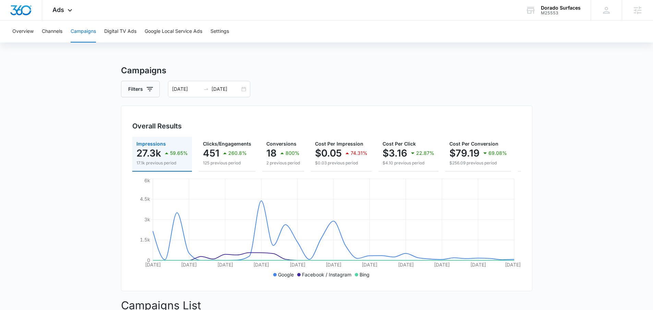
click at [516, 110] on div "Overall Results Impressions 27.3k 59.65% 17.1k previous period Clicks/Engagemen…" at bounding box center [327, 199] width 412 height 186
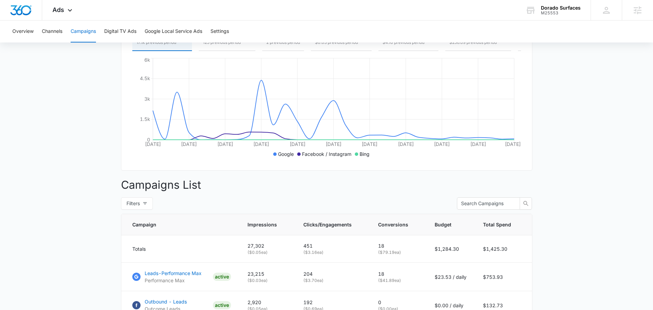
click at [583, 137] on main "Campaigns Filters [DATE] [DATE] Overall Results Impressions 27.3k 59.65% 17.1k …" at bounding box center [326, 217] width 653 height 546
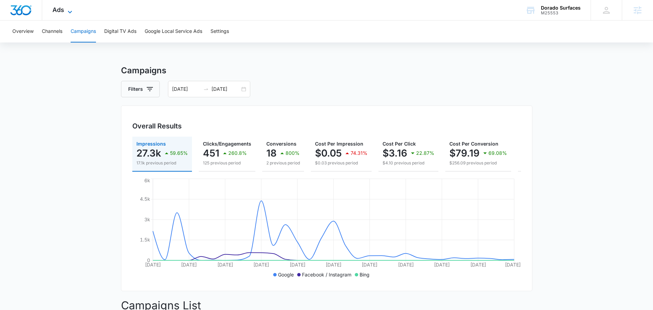
click at [67, 13] on icon at bounding box center [70, 12] width 8 height 8
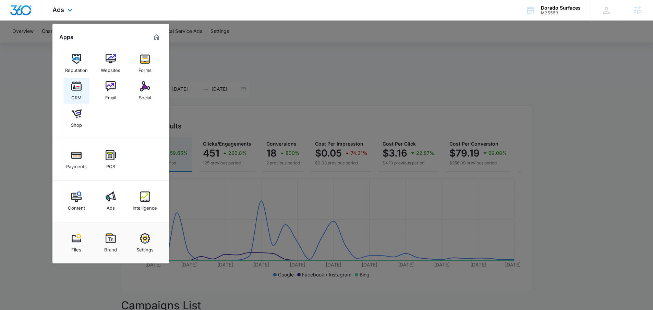
click at [79, 96] on div "CRM" at bounding box center [76, 96] width 10 height 9
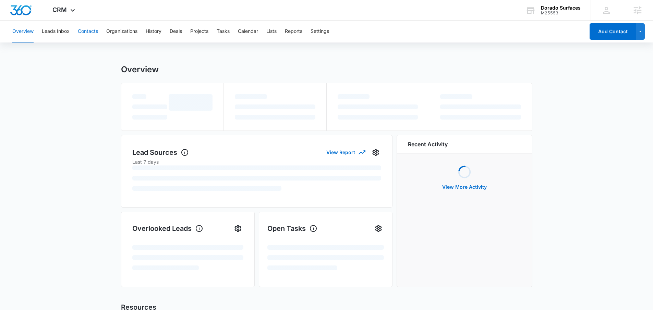
click at [94, 32] on button "Contacts" at bounding box center [88, 32] width 20 height 22
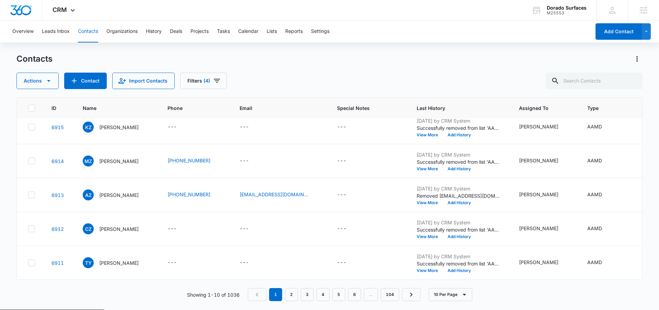
scroll to position [361, 0]
click at [288, 298] on link "2" at bounding box center [291, 294] width 13 height 13
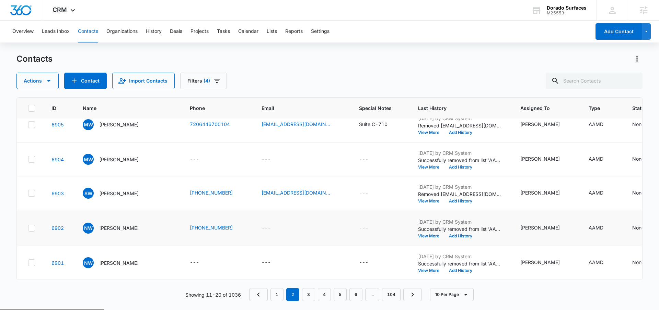
scroll to position [496, 0]
click at [314, 298] on link "3" at bounding box center [308, 294] width 13 height 13
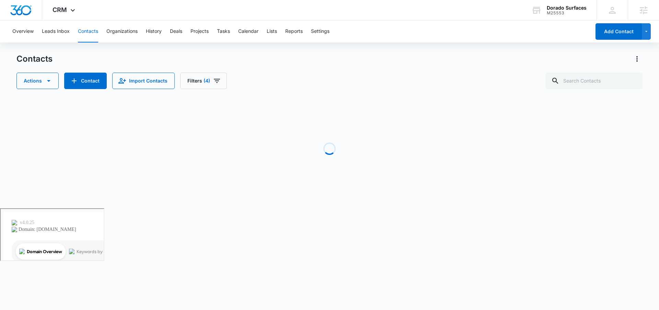
scroll to position [0, 0]
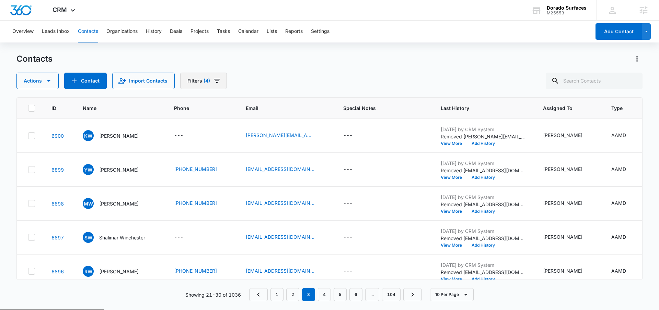
click at [203, 79] on span "(4)" at bounding box center [206, 81] width 7 height 5
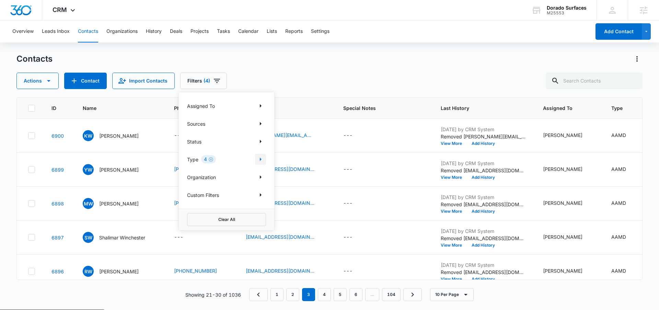
click at [263, 162] on icon "Show Type filters" at bounding box center [260, 159] width 8 height 8
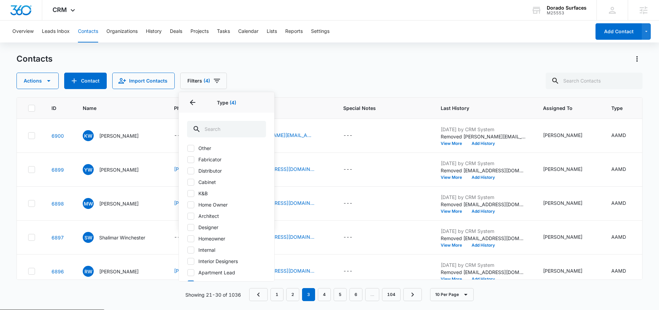
scroll to position [157, 0]
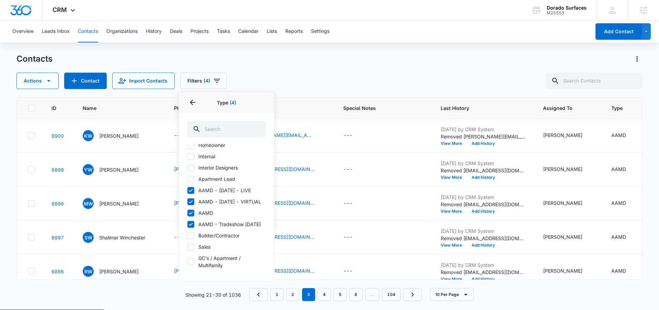
click at [191, 188] on icon at bounding box center [191, 191] width 6 height 6
click at [187, 190] on input "AAMD - [DATE] - LIVE" at bounding box center [187, 190] width 0 height 0
checkbox input "false"
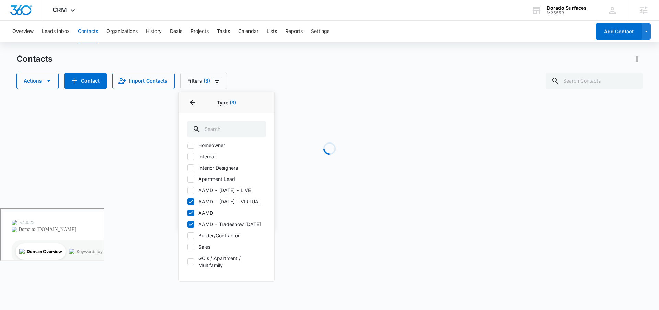
click at [190, 199] on icon at bounding box center [191, 202] width 6 height 6
click at [187, 202] on input "AAMD - [DATE] - VIRTUAL" at bounding box center [187, 202] width 0 height 0
checkbox input "false"
click at [190, 210] on div at bounding box center [190, 213] width 7 height 7
click at [187, 213] on input "AAMD" at bounding box center [187, 213] width 0 height 0
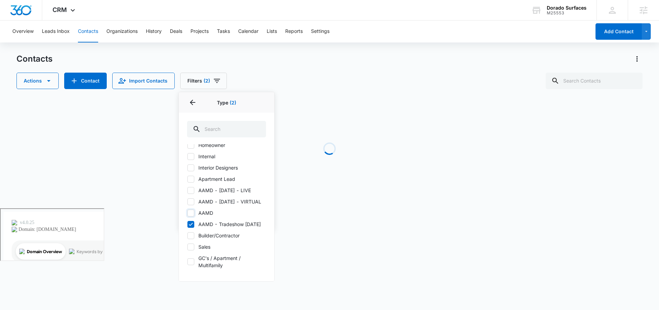
checkbox input "false"
click at [190, 222] on icon at bounding box center [191, 225] width 6 height 6
click at [187, 224] on input "AAMD - Tradeshow [DATE]" at bounding box center [187, 224] width 0 height 0
checkbox input "false"
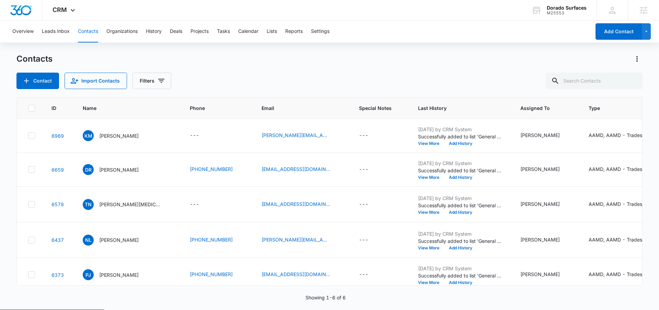
click at [280, 70] on div "Contacts Contact Import Contacts Filters" at bounding box center [329, 72] width 626 height 36
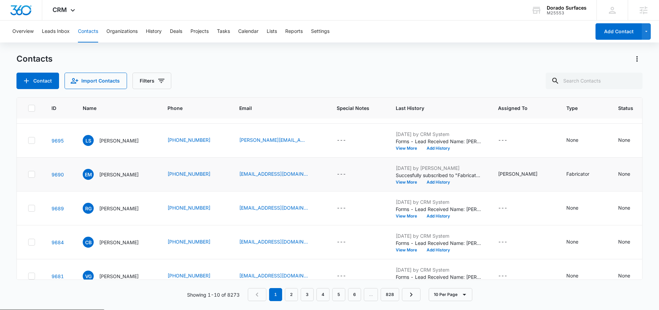
scroll to position [0, 0]
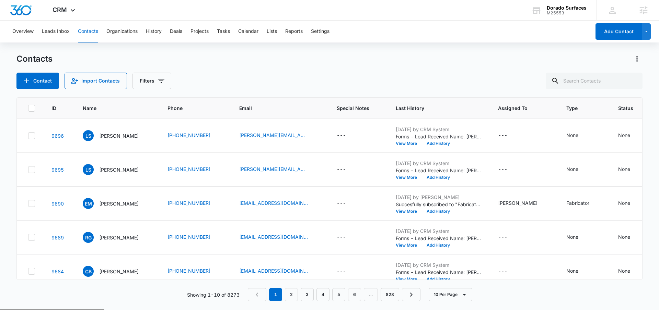
click at [357, 65] on div "Contacts Contact Import Contacts Filters" at bounding box center [329, 72] width 626 height 36
